Goal: Task Accomplishment & Management: Complete application form

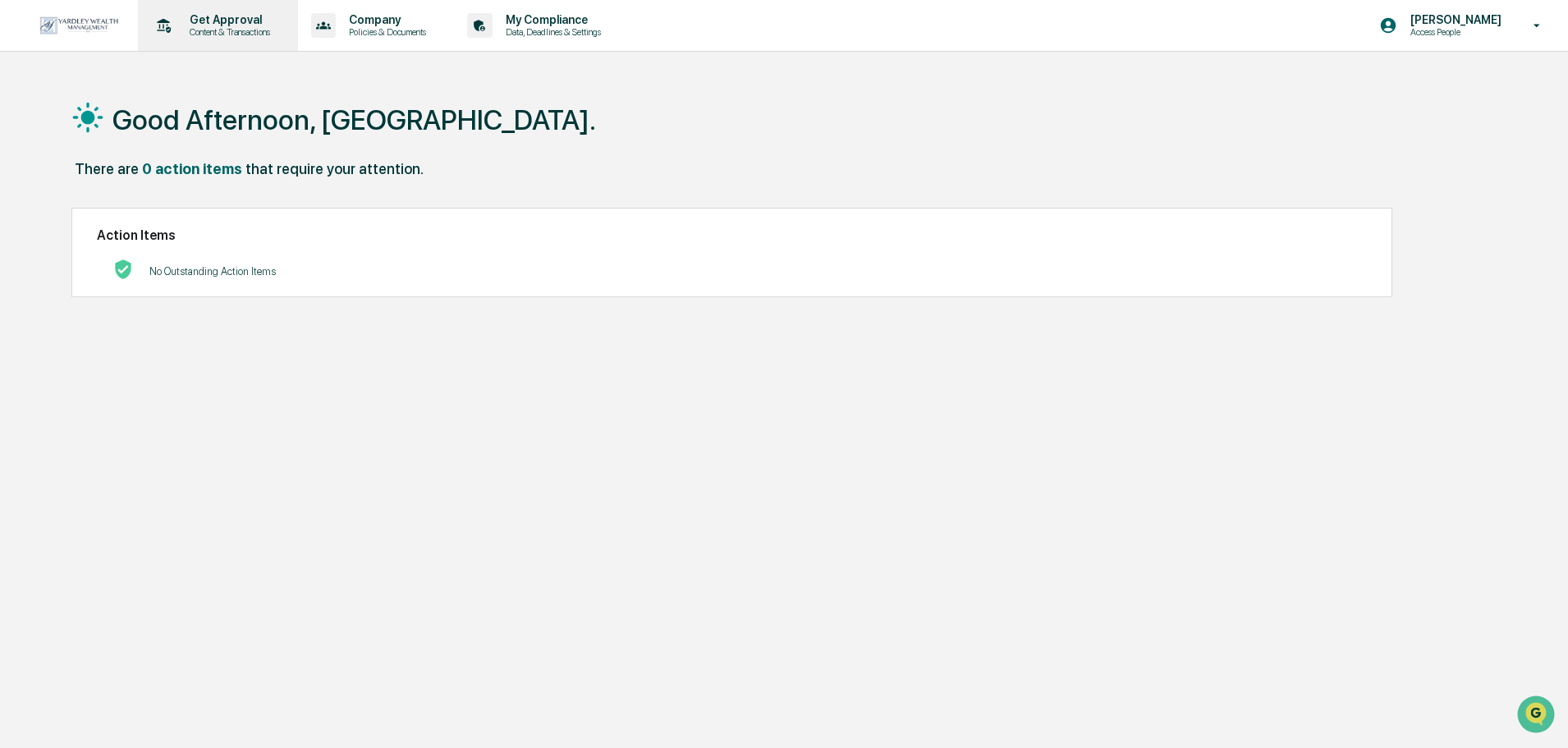
click at [231, 16] on p "Get Approval" at bounding box center [227, 19] width 101 height 13
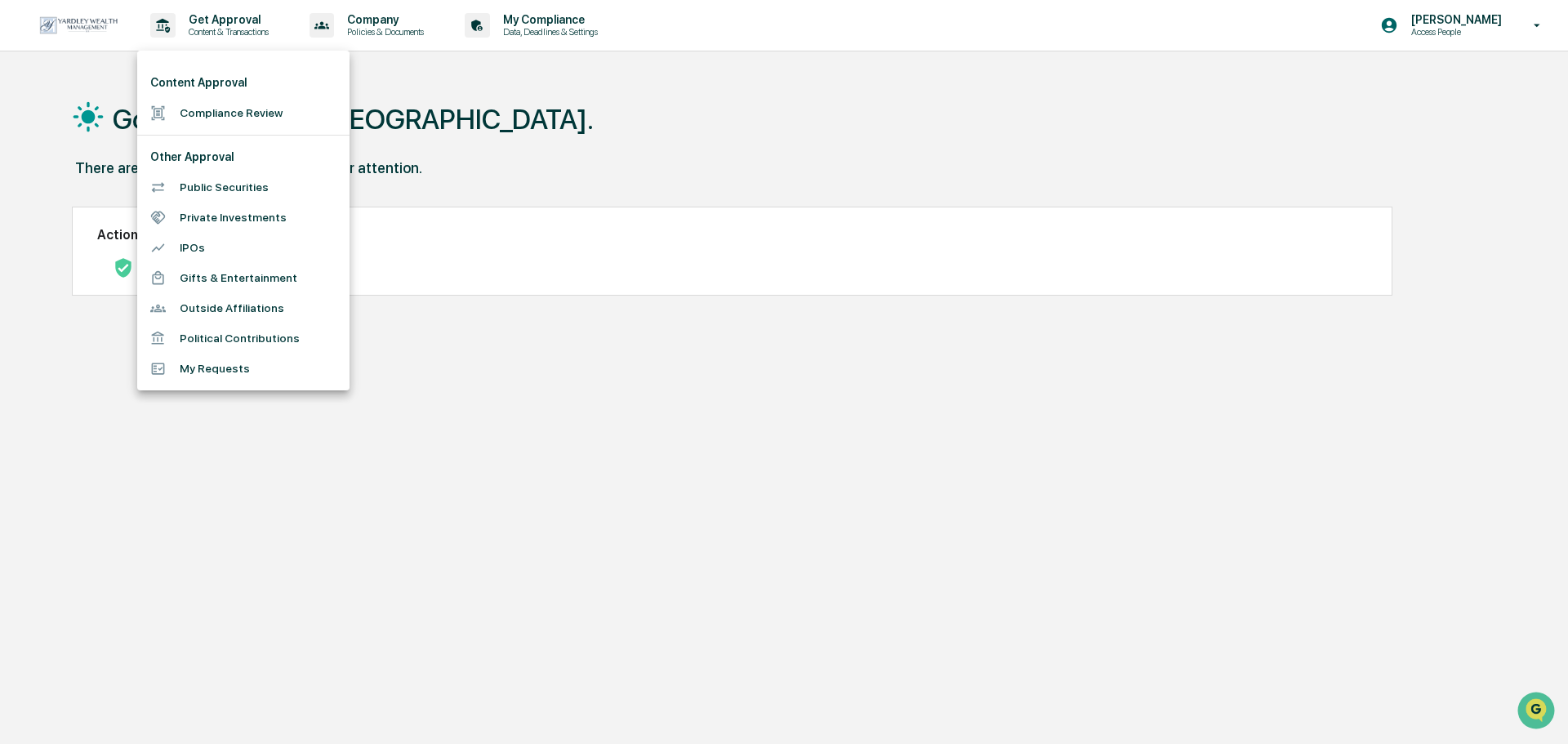
click at [282, 124] on li "Compliance Review" at bounding box center [243, 113] width 212 height 30
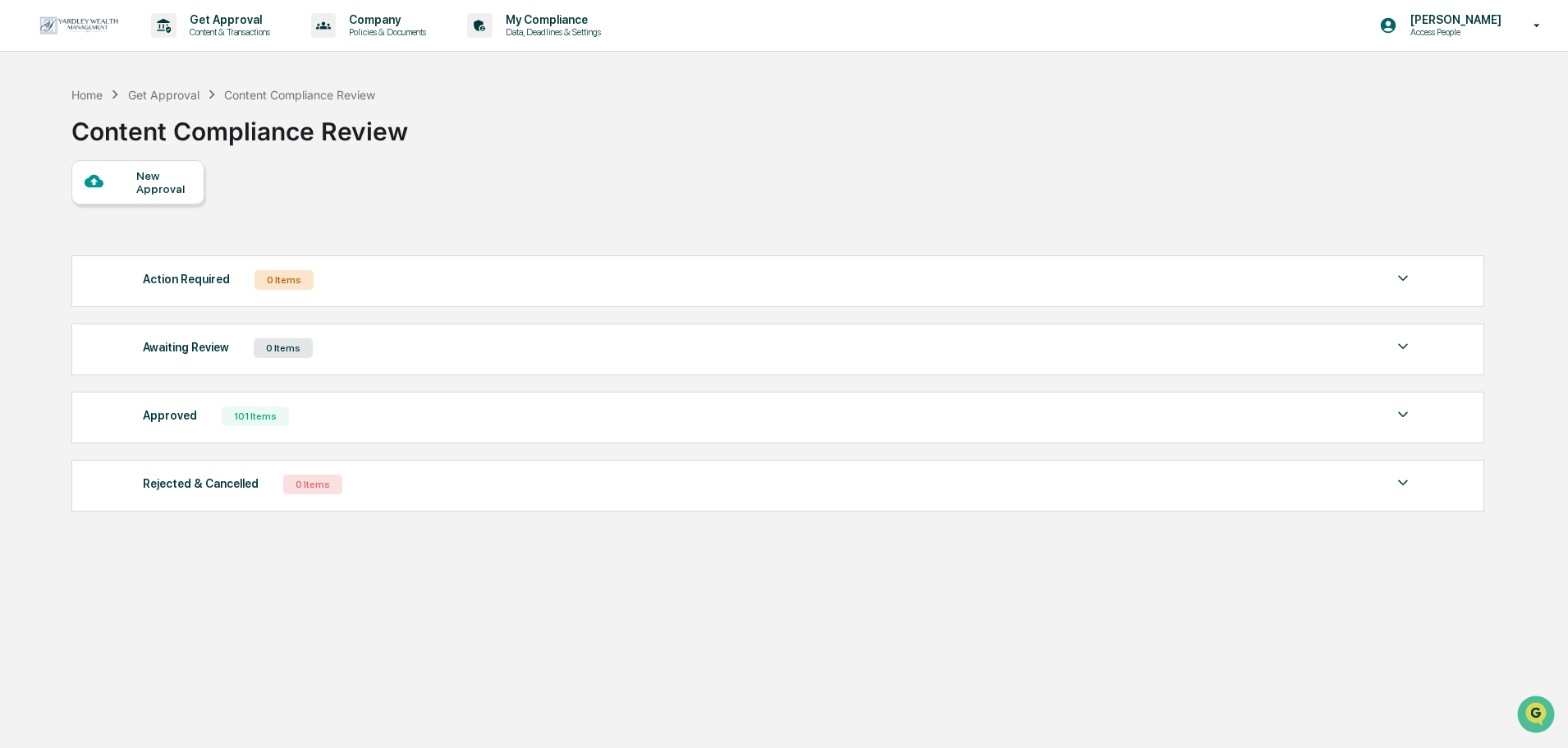
click at [178, 175] on div "New Approval" at bounding box center [164, 182] width 55 height 26
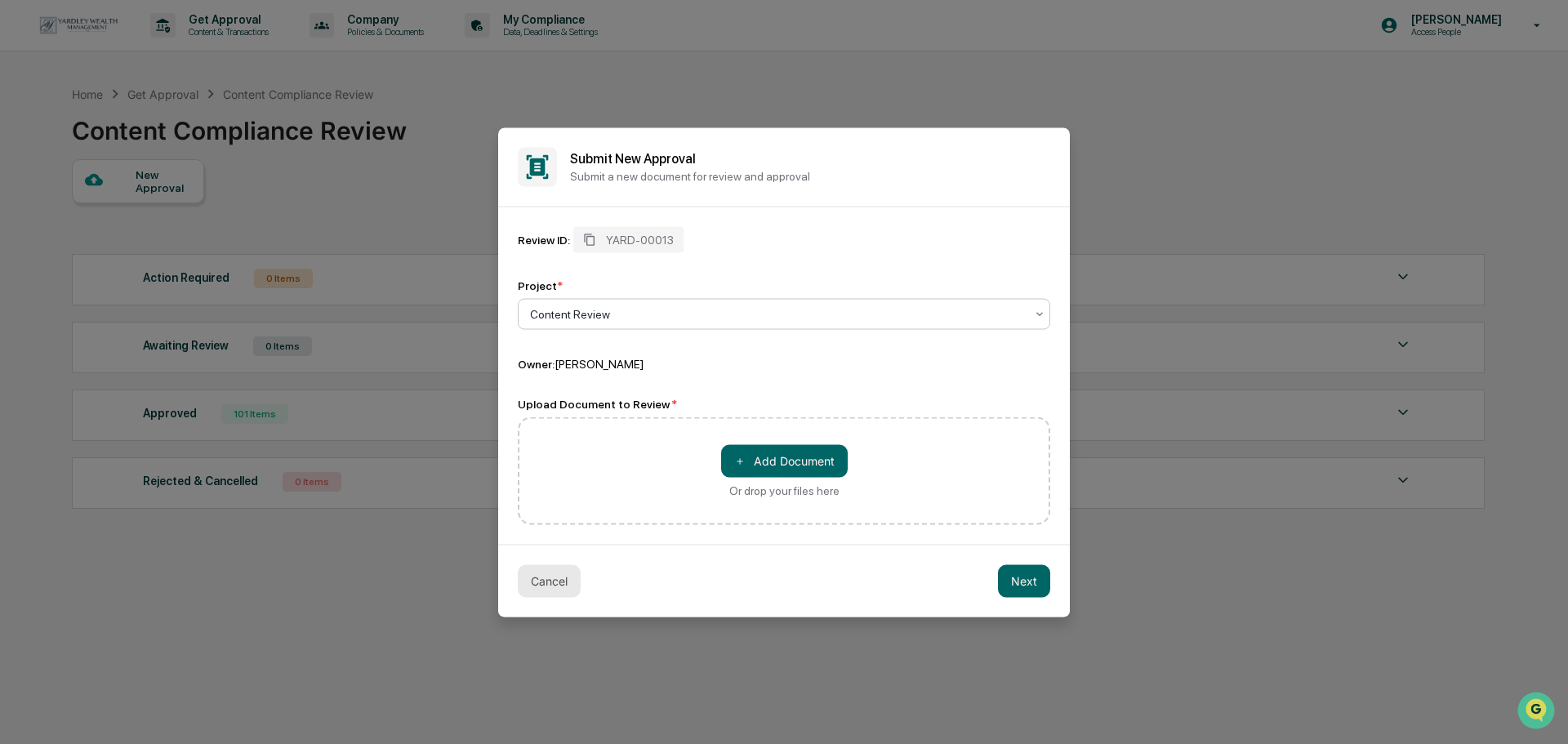
click at [531, 573] on button "Cancel" at bounding box center [549, 581] width 63 height 33
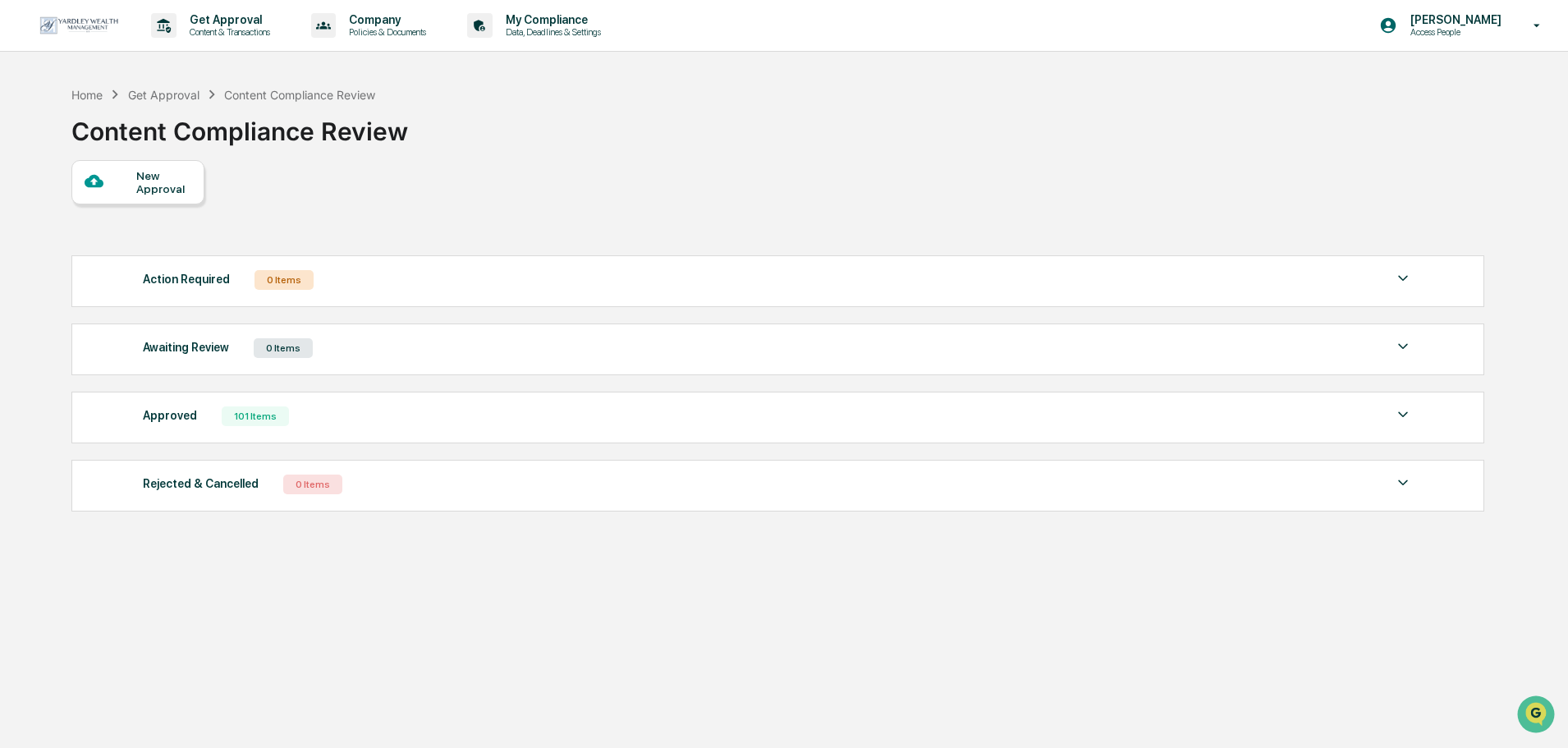
click at [148, 172] on div "New Approval" at bounding box center [164, 182] width 55 height 26
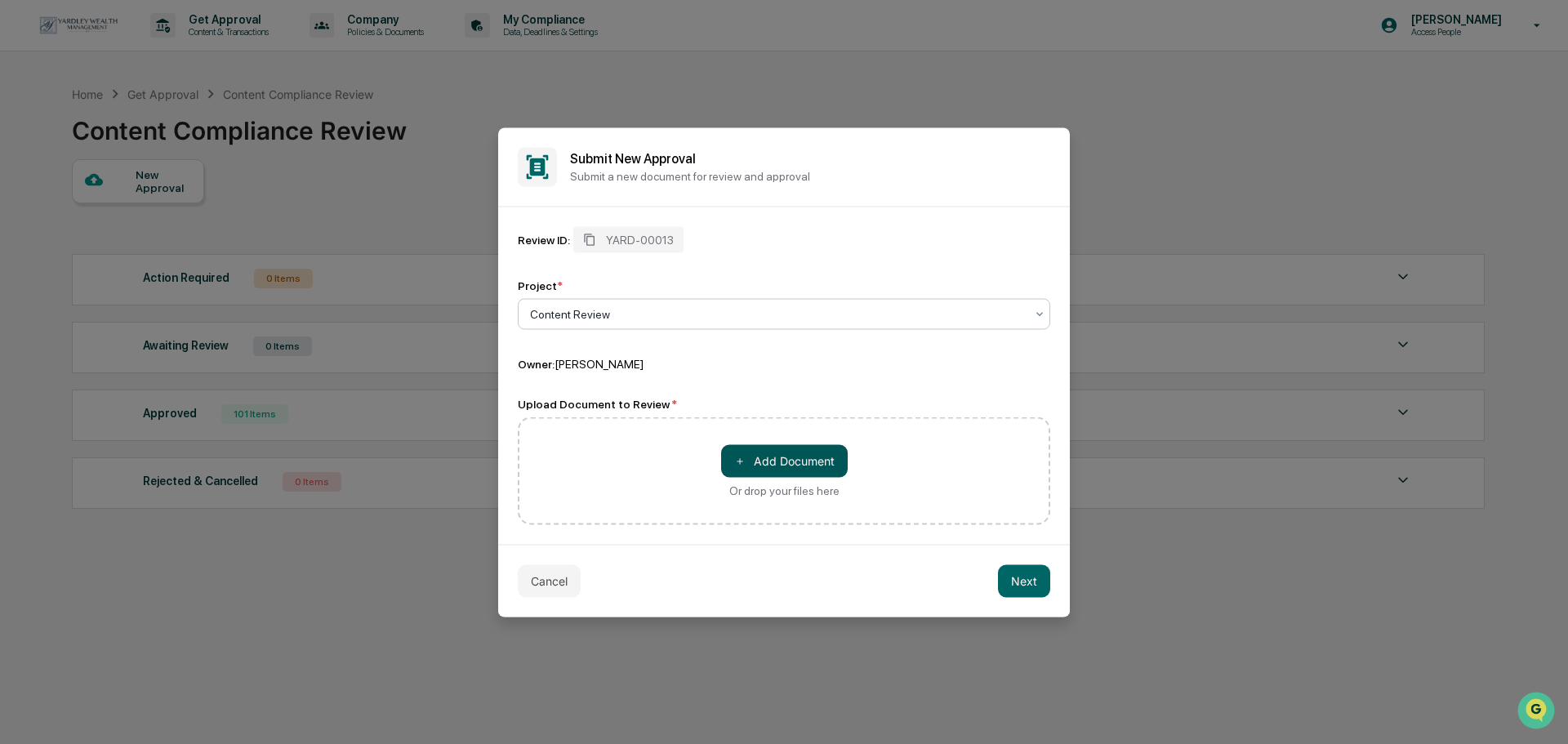
click at [754, 457] on button "＋ Add Document" at bounding box center [784, 461] width 127 height 33
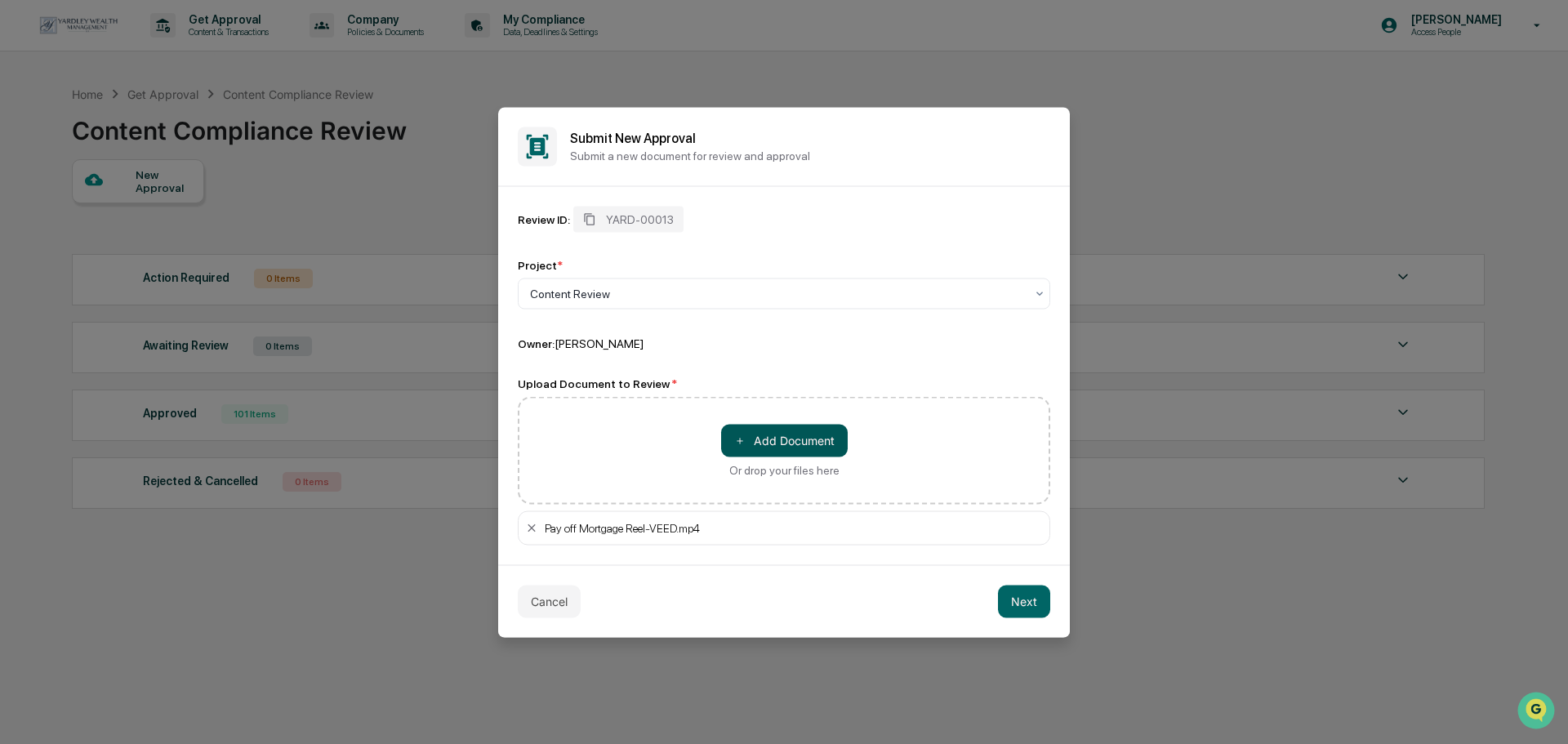
click at [806, 435] on button "＋ Add Document" at bounding box center [784, 440] width 127 height 33
click at [534, 531] on icon at bounding box center [531, 527] width 13 height 13
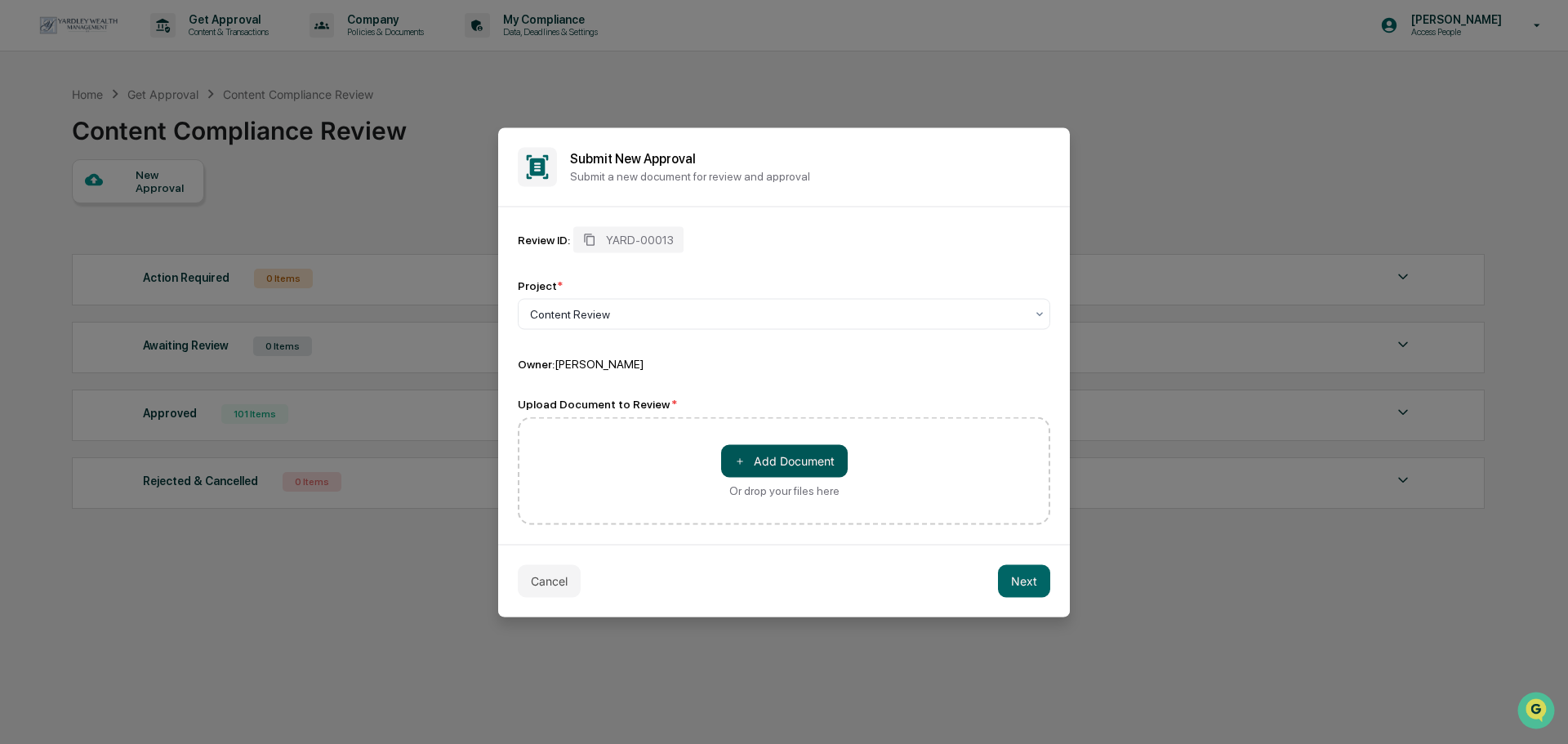
click at [796, 450] on button "＋ Add Document" at bounding box center [784, 461] width 127 height 33
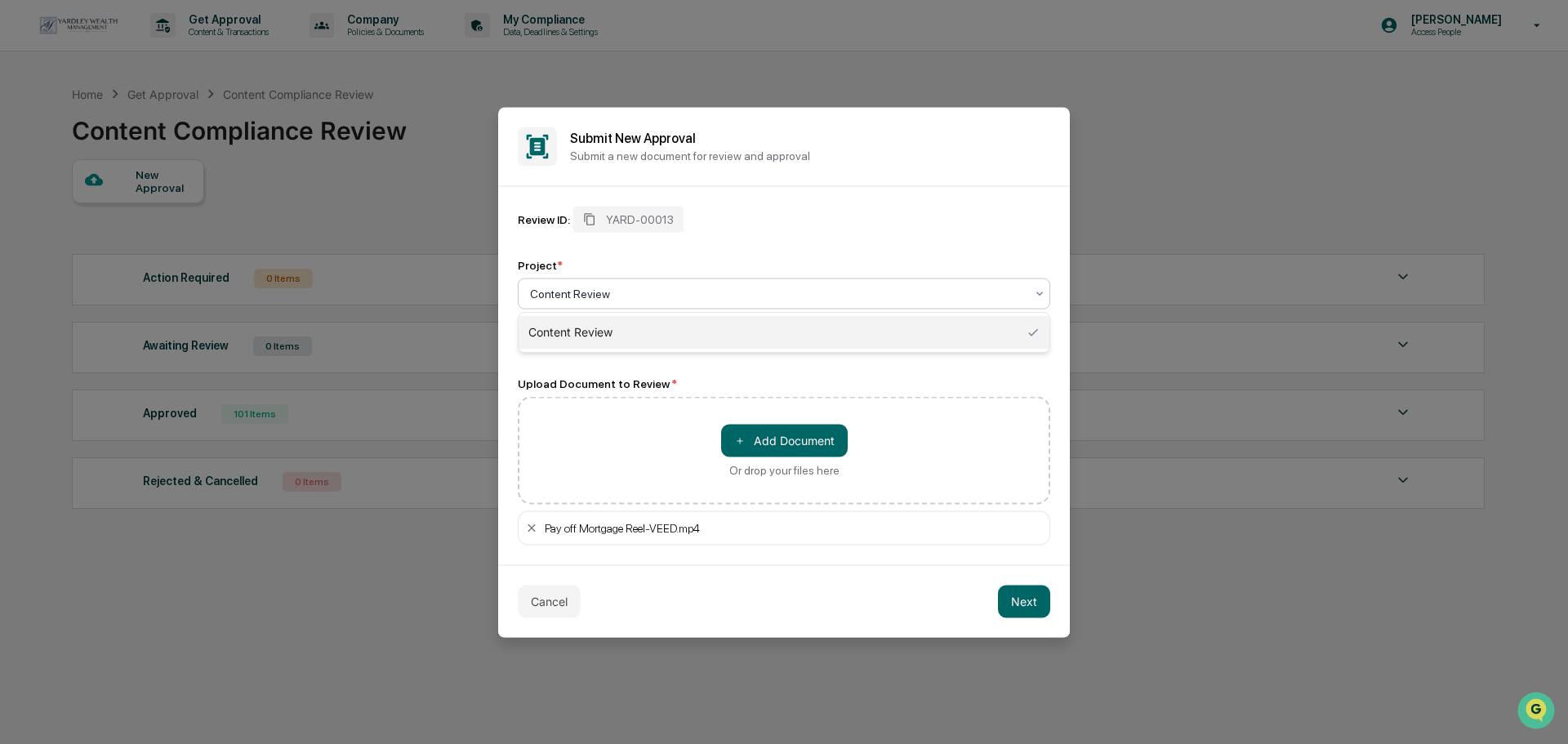
click at [873, 293] on div at bounding box center [777, 294] width 495 height 17
click at [1028, 604] on button "Next" at bounding box center [1024, 601] width 52 height 33
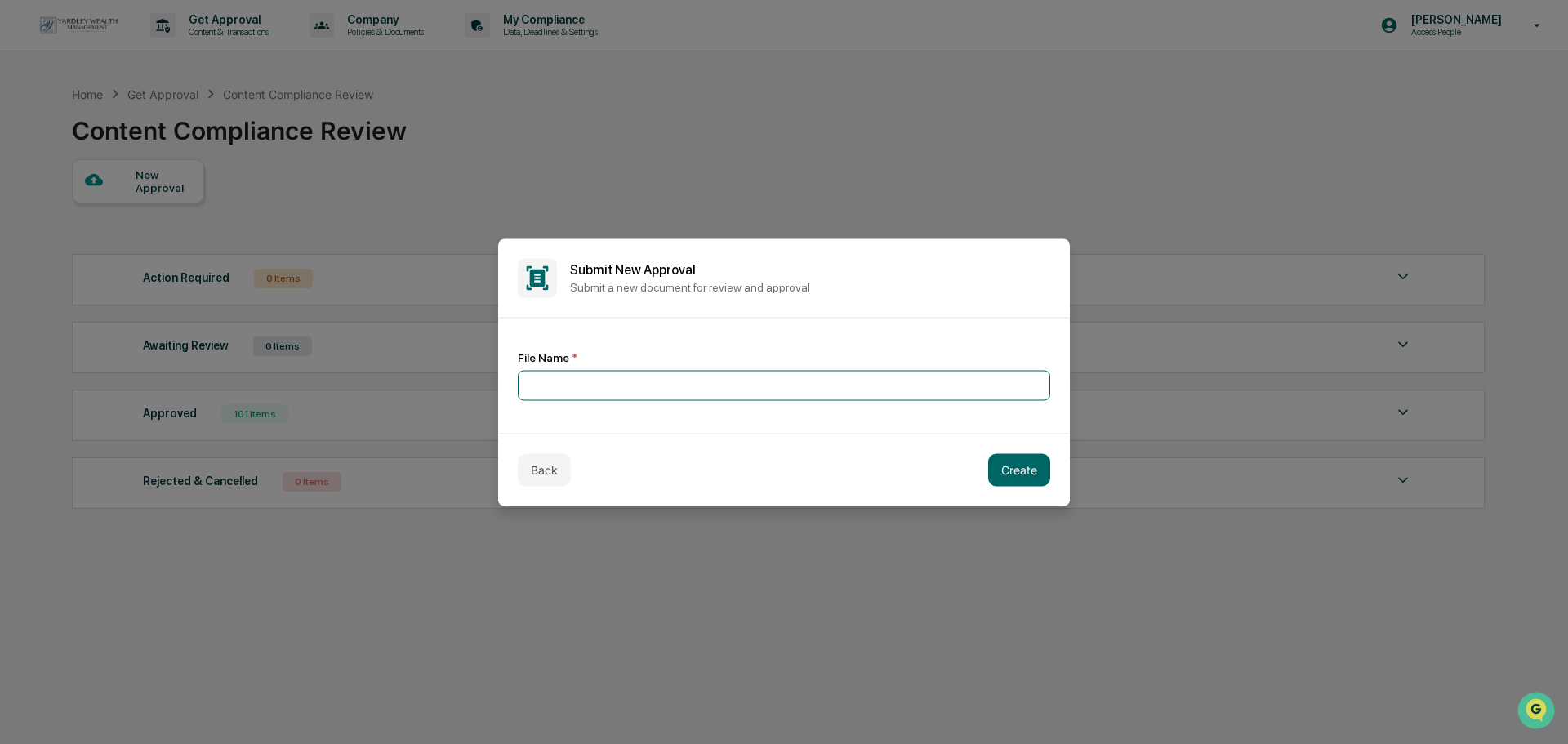
click at [655, 388] on input at bounding box center [784, 384] width 532 height 30
drag, startPoint x: 653, startPoint y: 379, endPoint x: 506, endPoint y: 387, distance: 147.2
click at [506, 387] on div "**********" at bounding box center [784, 375] width 572 height 116
type input "**********"
click at [544, 461] on button "Back" at bounding box center [544, 470] width 53 height 33
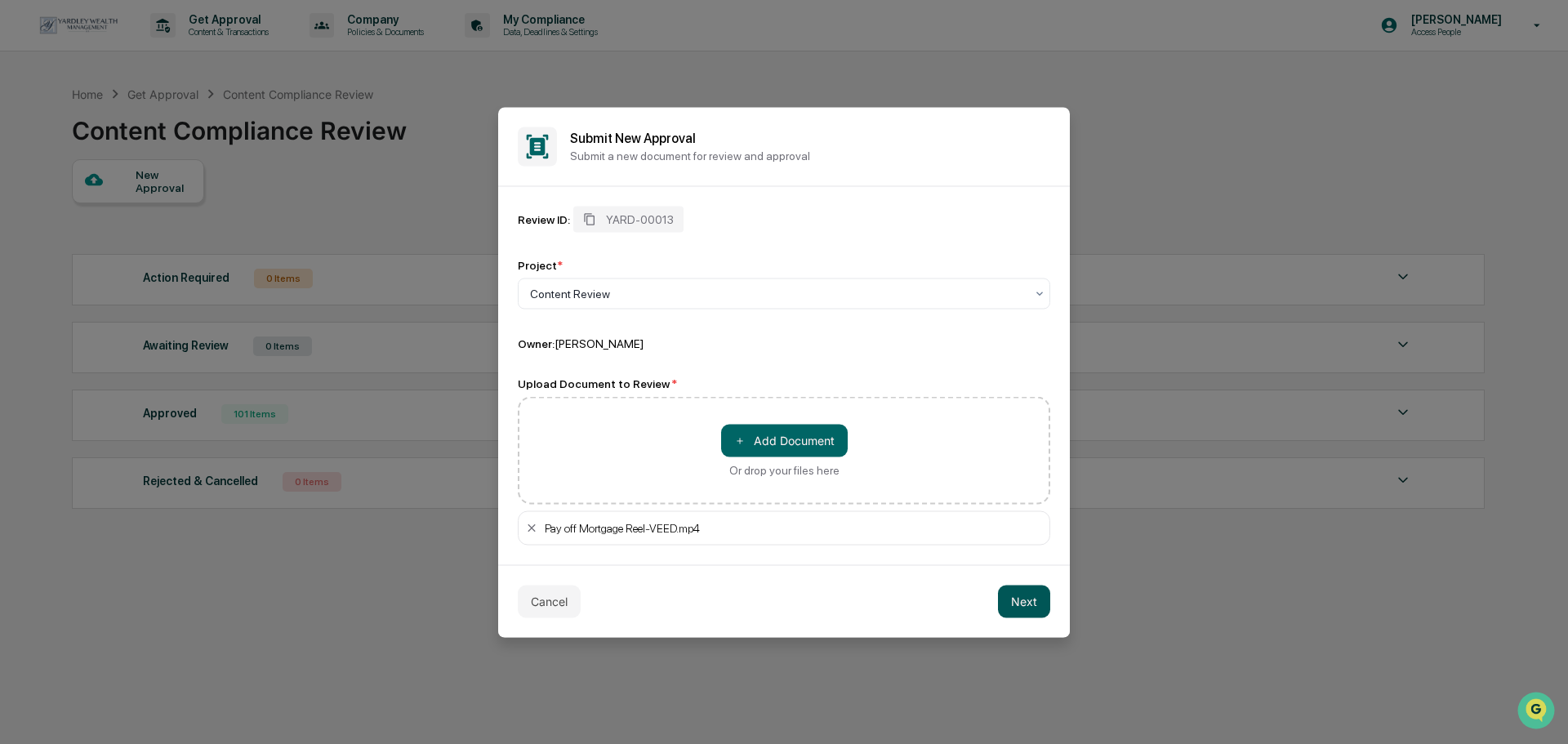
click at [1022, 612] on button "Next" at bounding box center [1024, 601] width 52 height 33
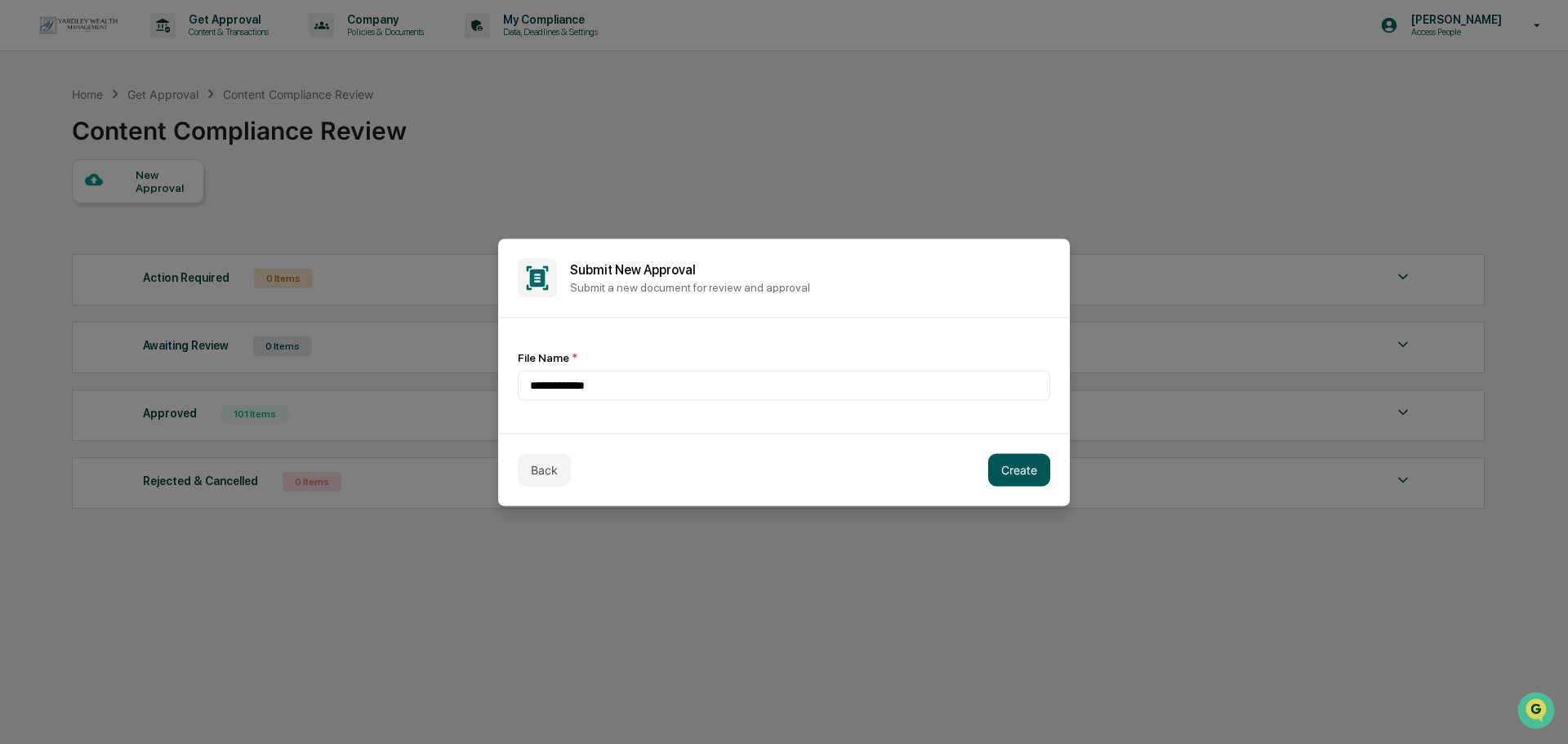
click at [1025, 482] on button "Create" at bounding box center [1019, 470] width 62 height 33
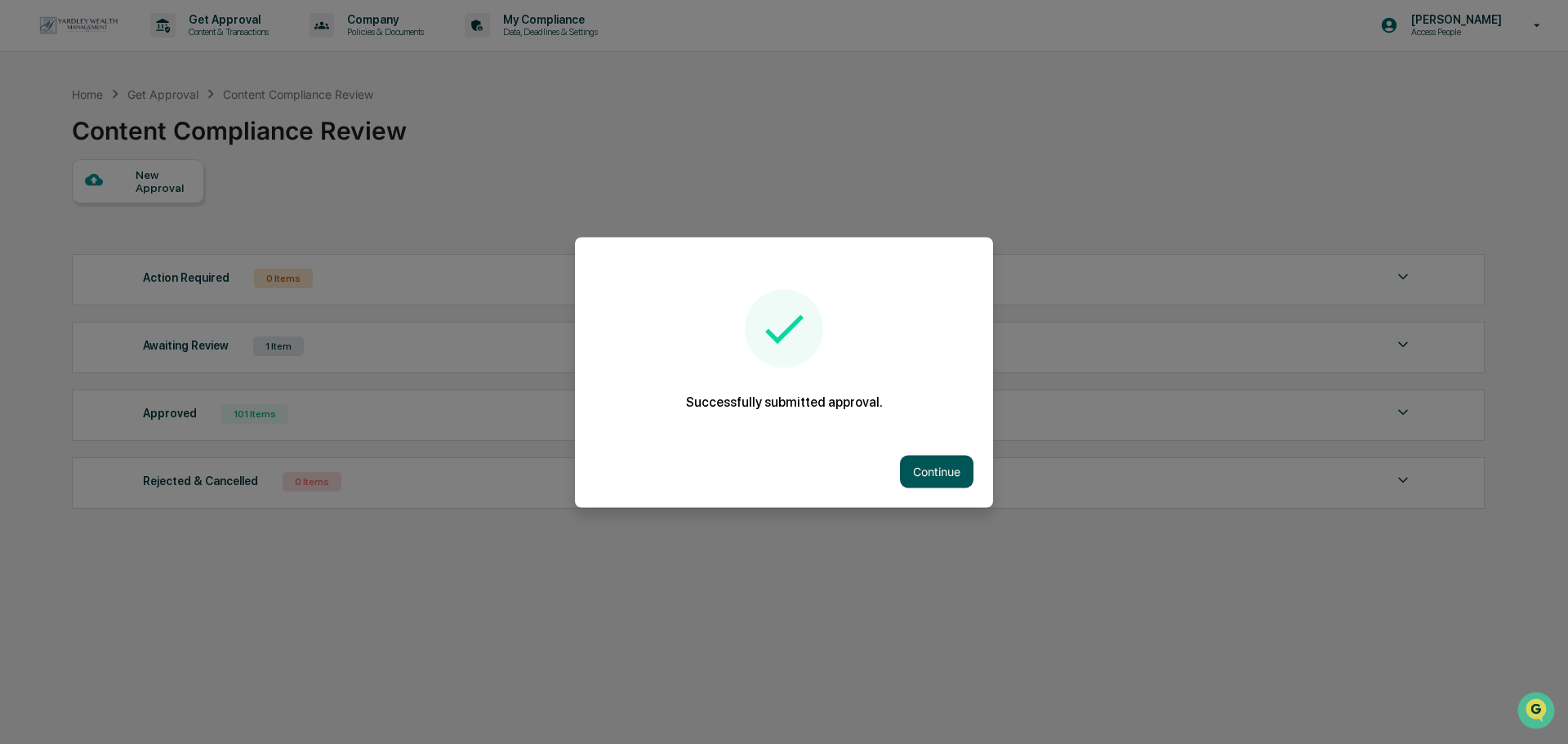
click at [908, 464] on button "Continue" at bounding box center [937, 472] width 73 height 33
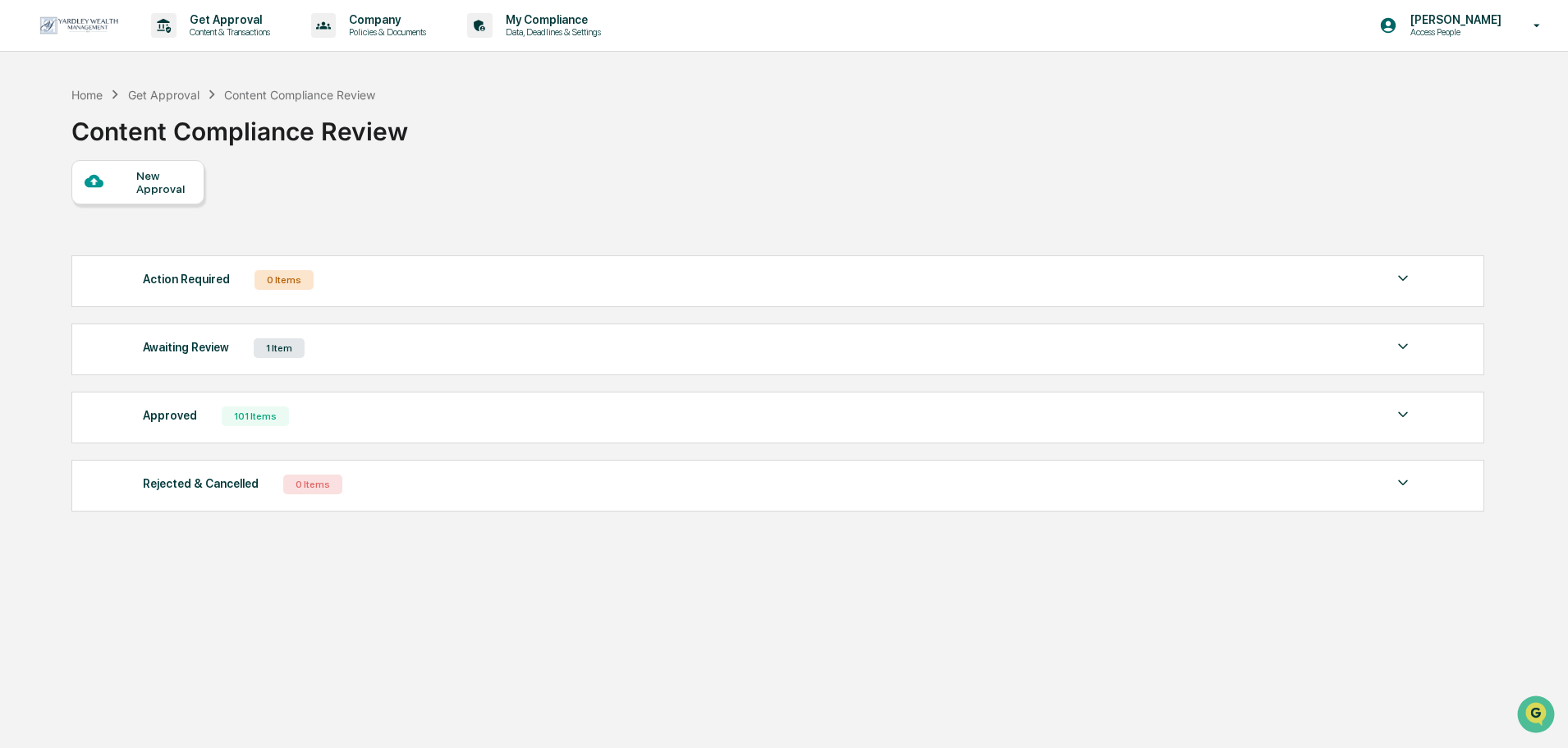
click at [114, 174] on div at bounding box center [111, 182] width 52 height 20
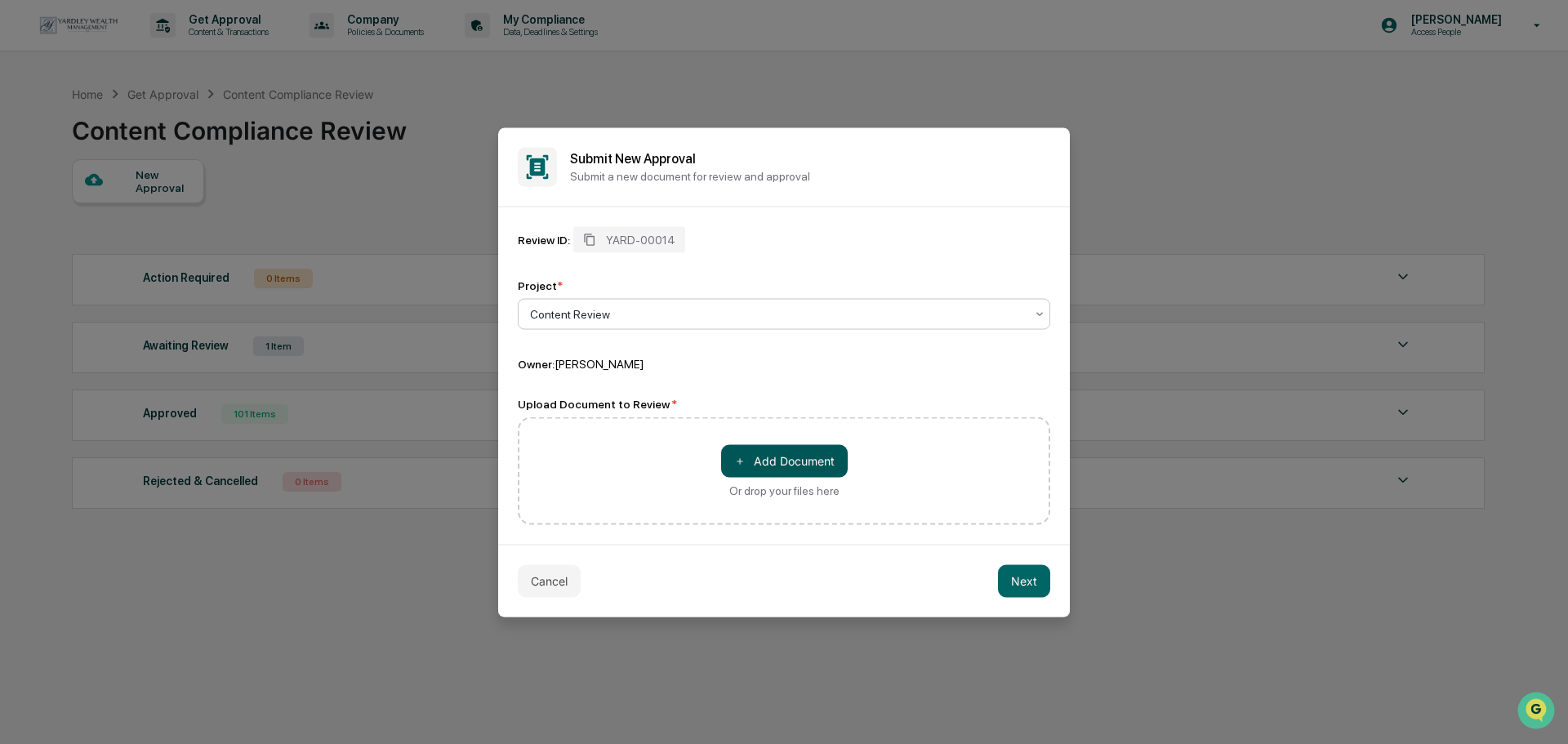
click at [751, 458] on button "＋ Add Document" at bounding box center [784, 461] width 127 height 33
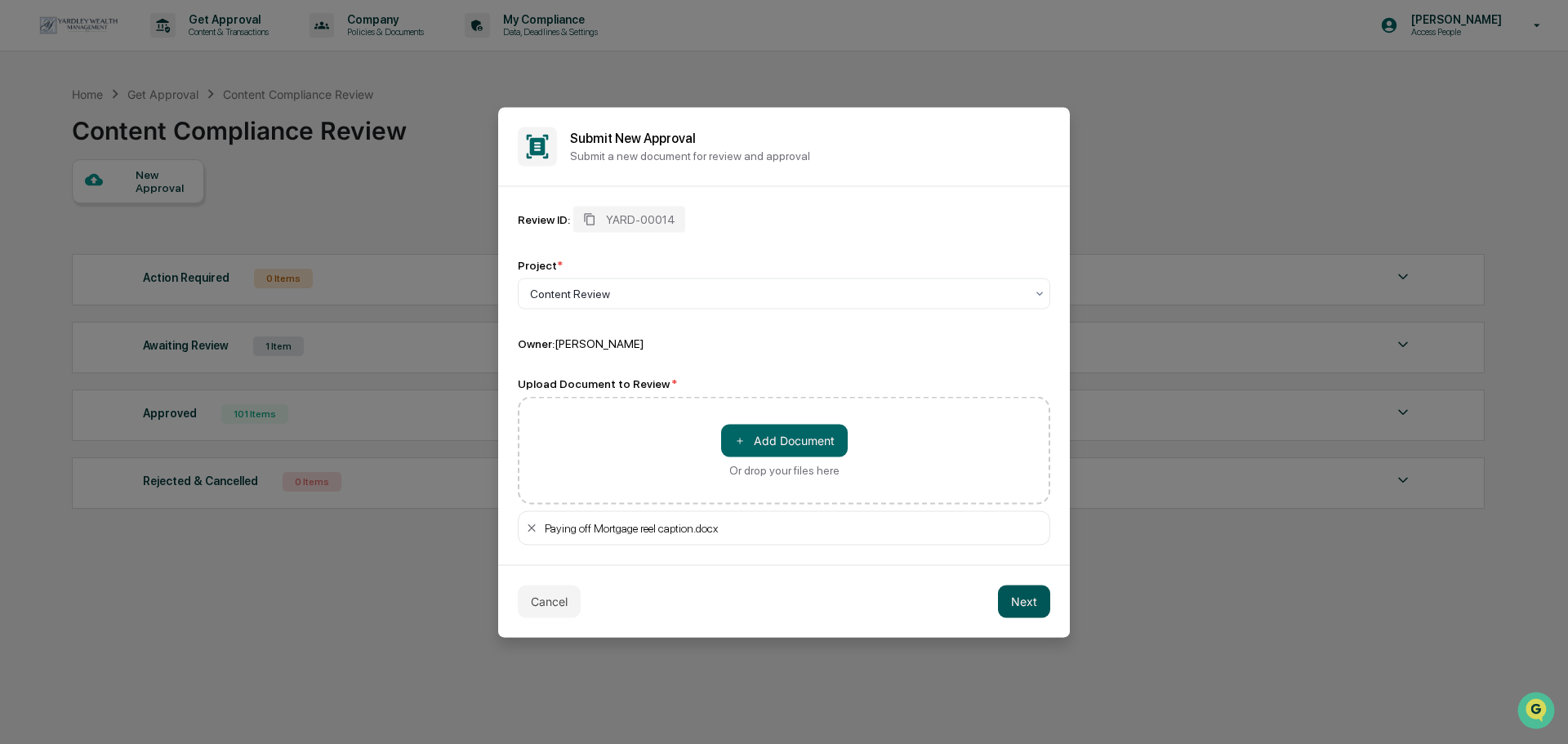
click at [1037, 606] on button "Next" at bounding box center [1024, 601] width 52 height 33
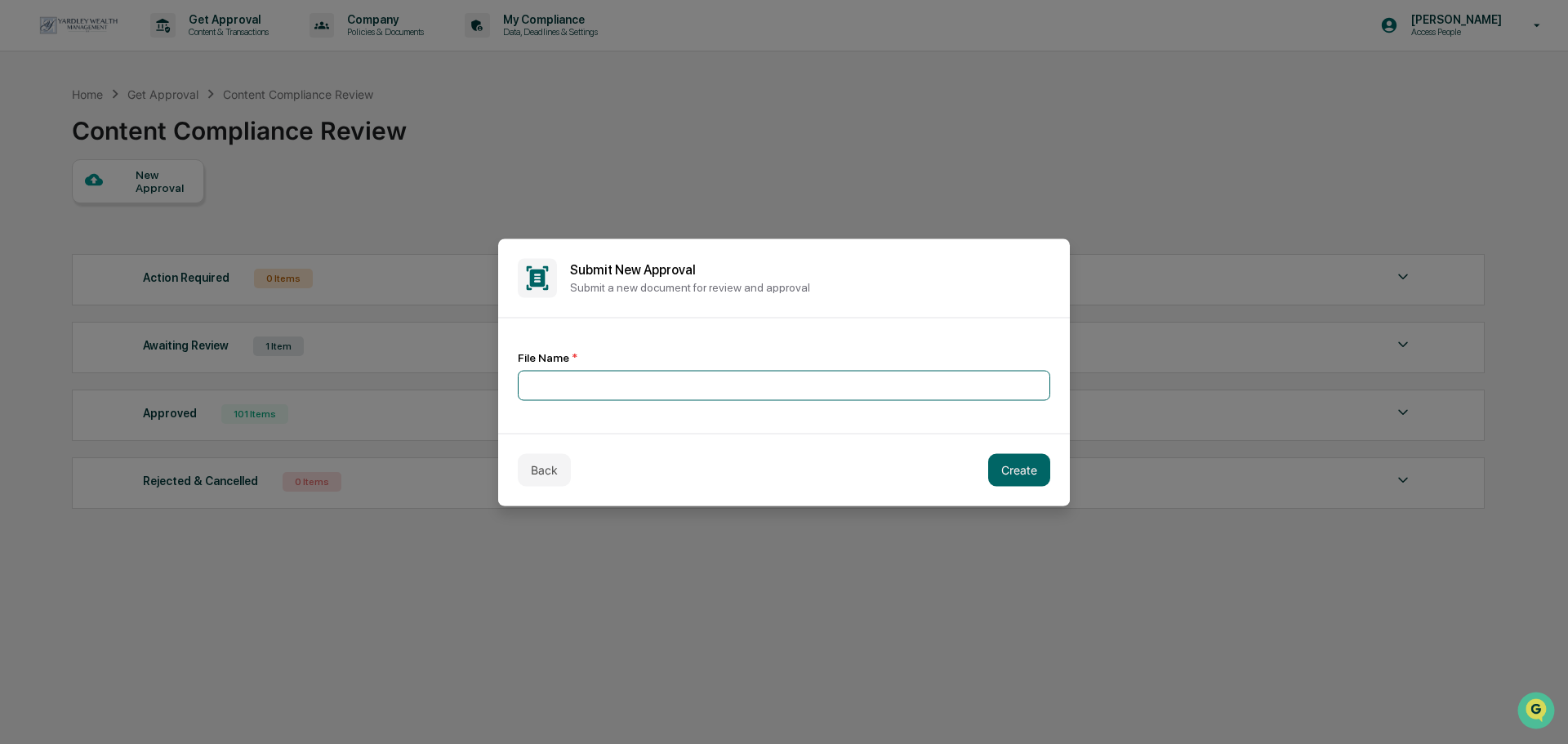
click at [725, 389] on input at bounding box center [784, 384] width 532 height 30
paste input "**********"
type input "**********"
click at [997, 470] on button "Create" at bounding box center [1019, 470] width 62 height 33
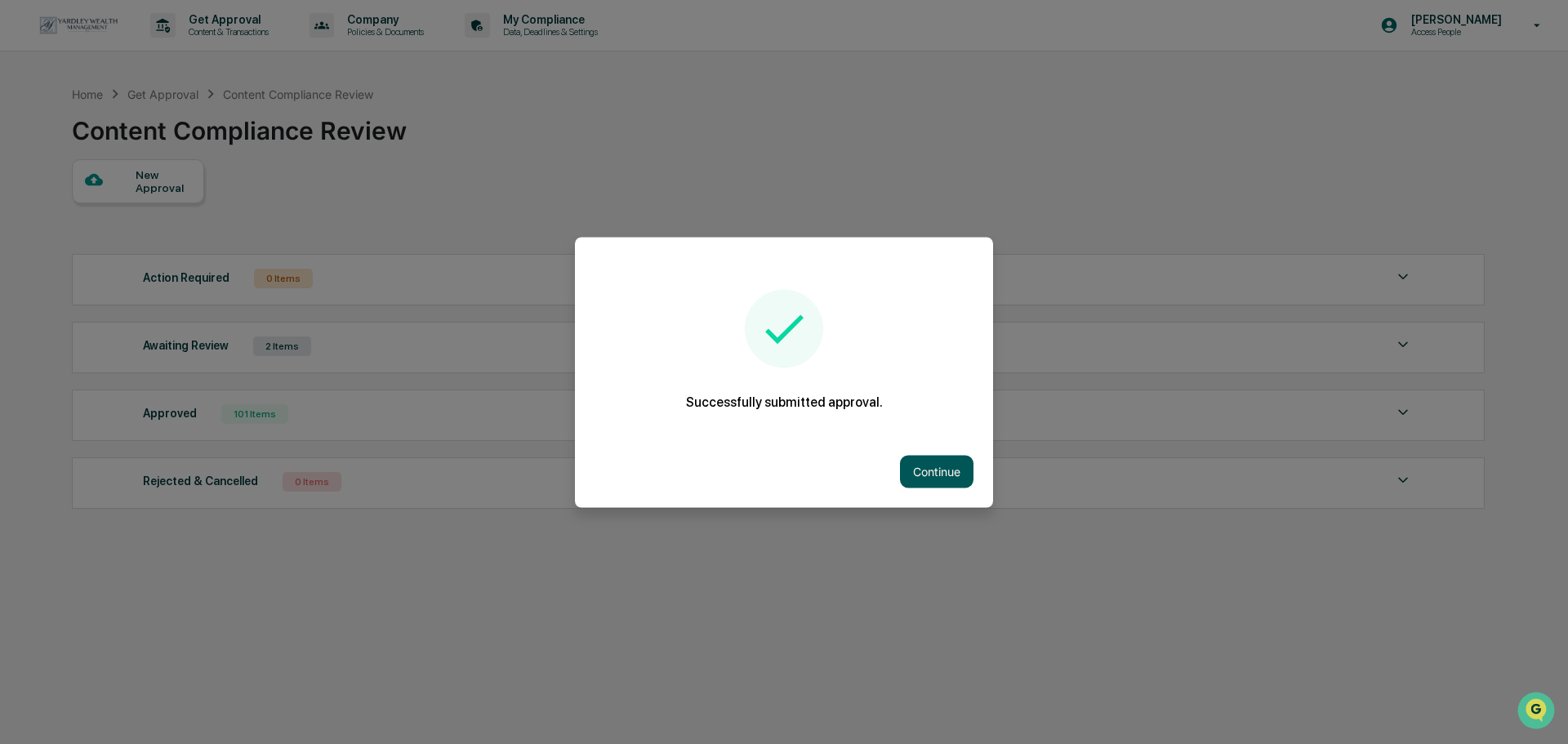
click at [900, 477] on button "Continue" at bounding box center [937, 472] width 73 height 33
